Goal: Information Seeking & Learning: Learn about a topic

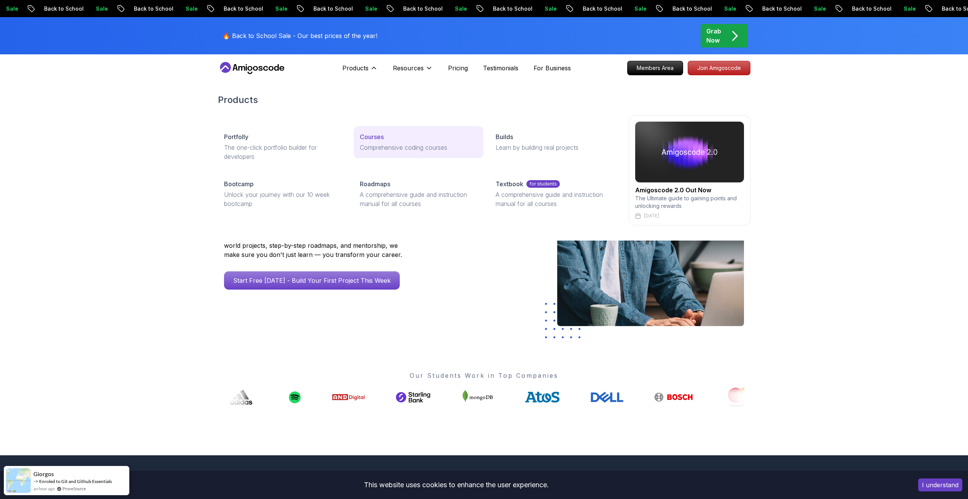
click at [363, 137] on p "Courses" at bounding box center [372, 136] width 24 height 9
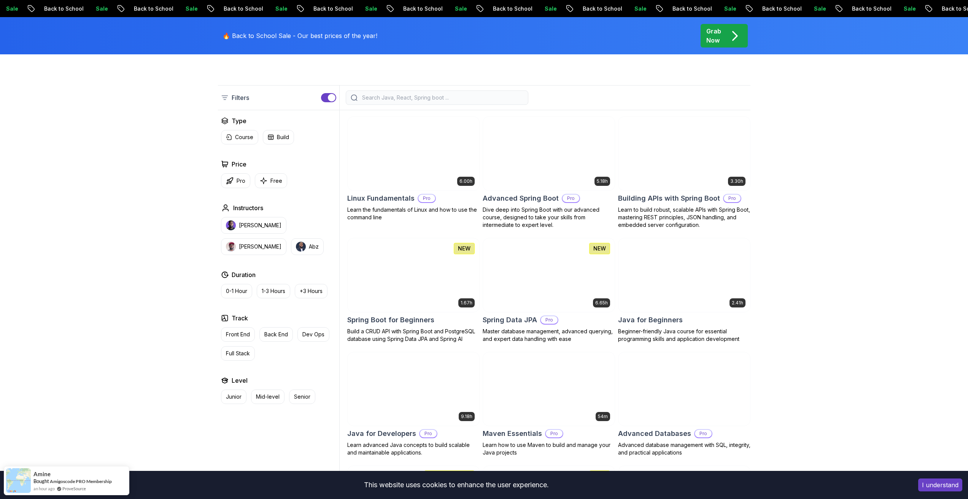
scroll to position [190, 0]
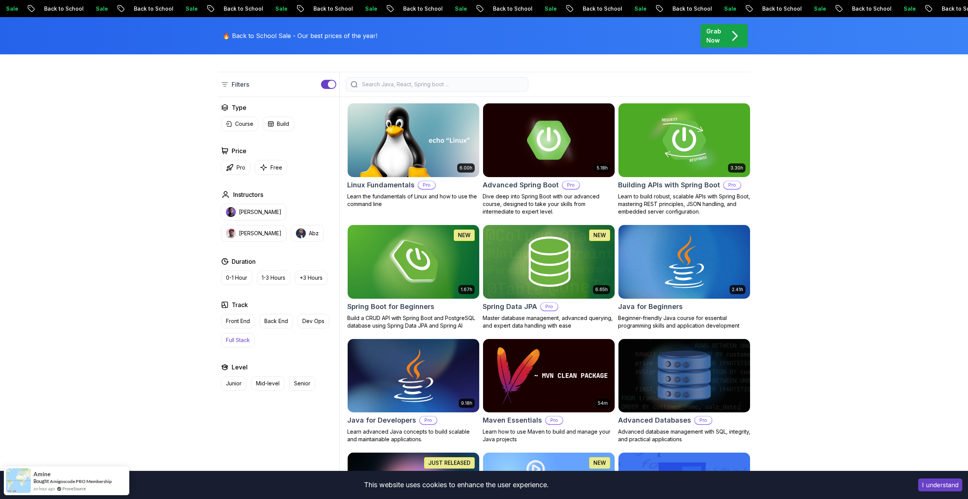
click at [241, 343] on p "Full Stack" at bounding box center [238, 341] width 24 height 8
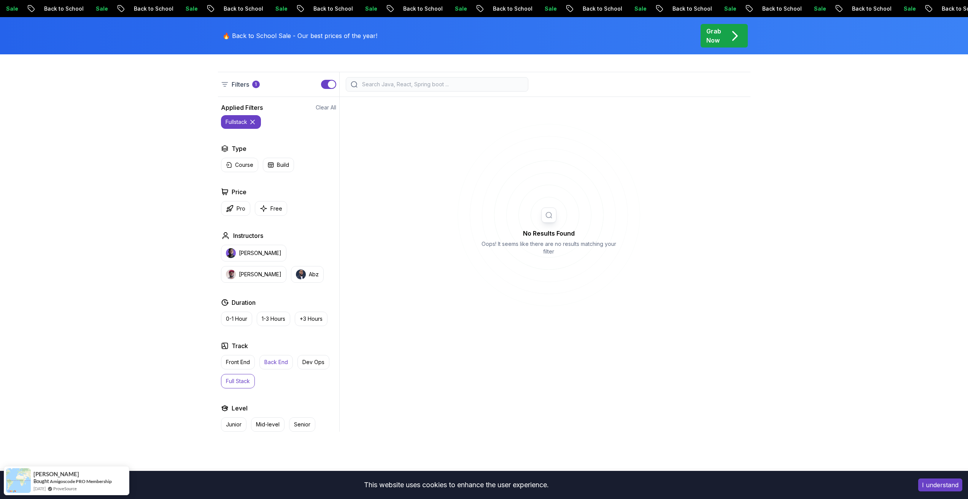
click at [279, 365] on p "Back End" at bounding box center [276, 363] width 24 height 8
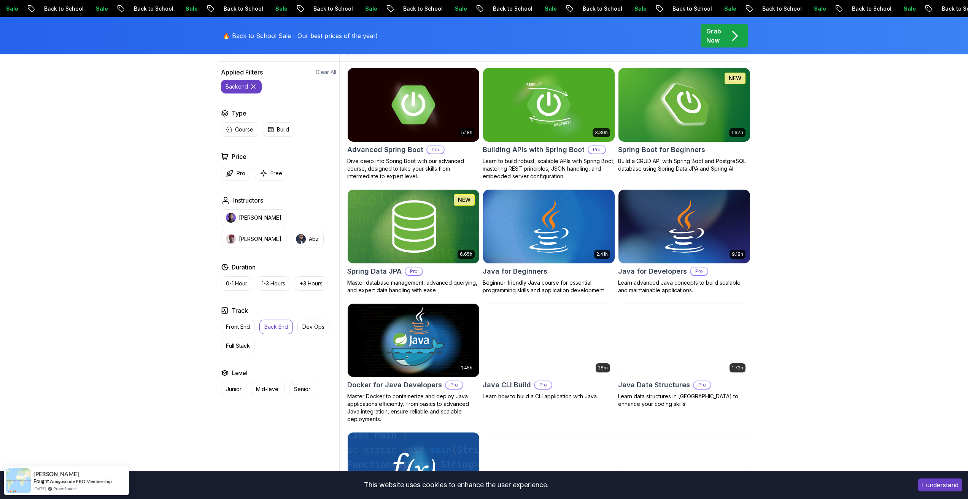
scroll to position [228, 0]
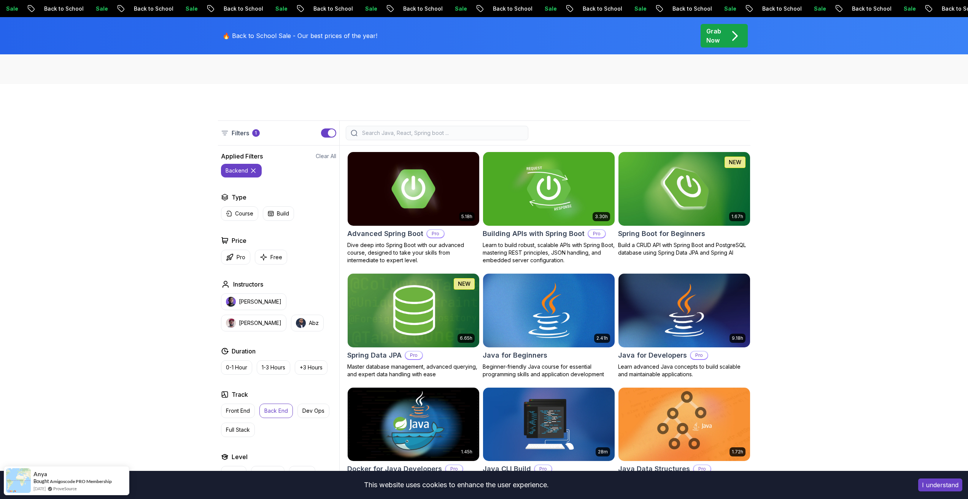
scroll to position [114, 0]
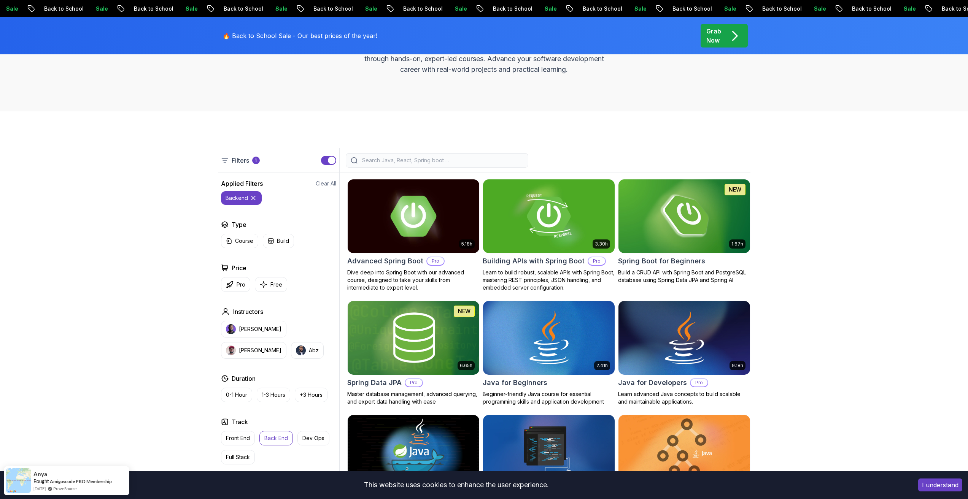
click at [435, 237] on img at bounding box center [413, 216] width 138 height 77
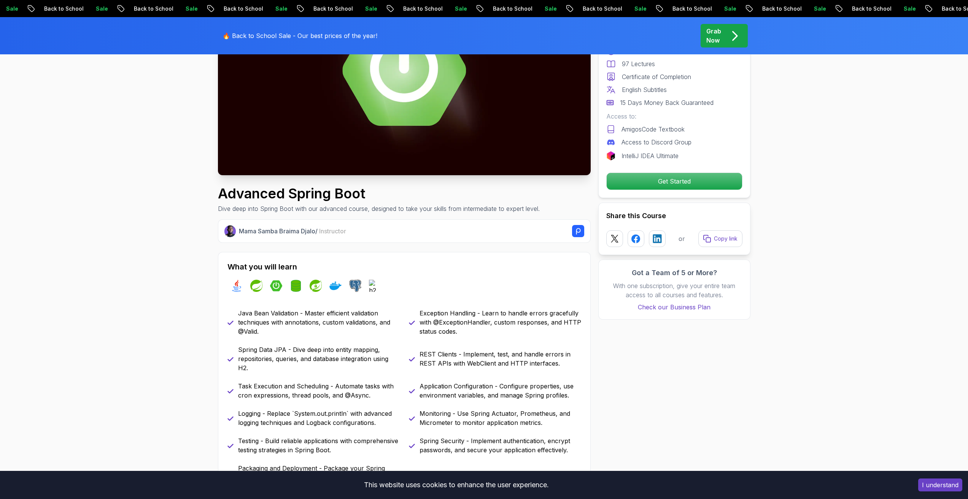
scroll to position [114, 0]
